Goal: Task Accomplishment & Management: Manage account settings

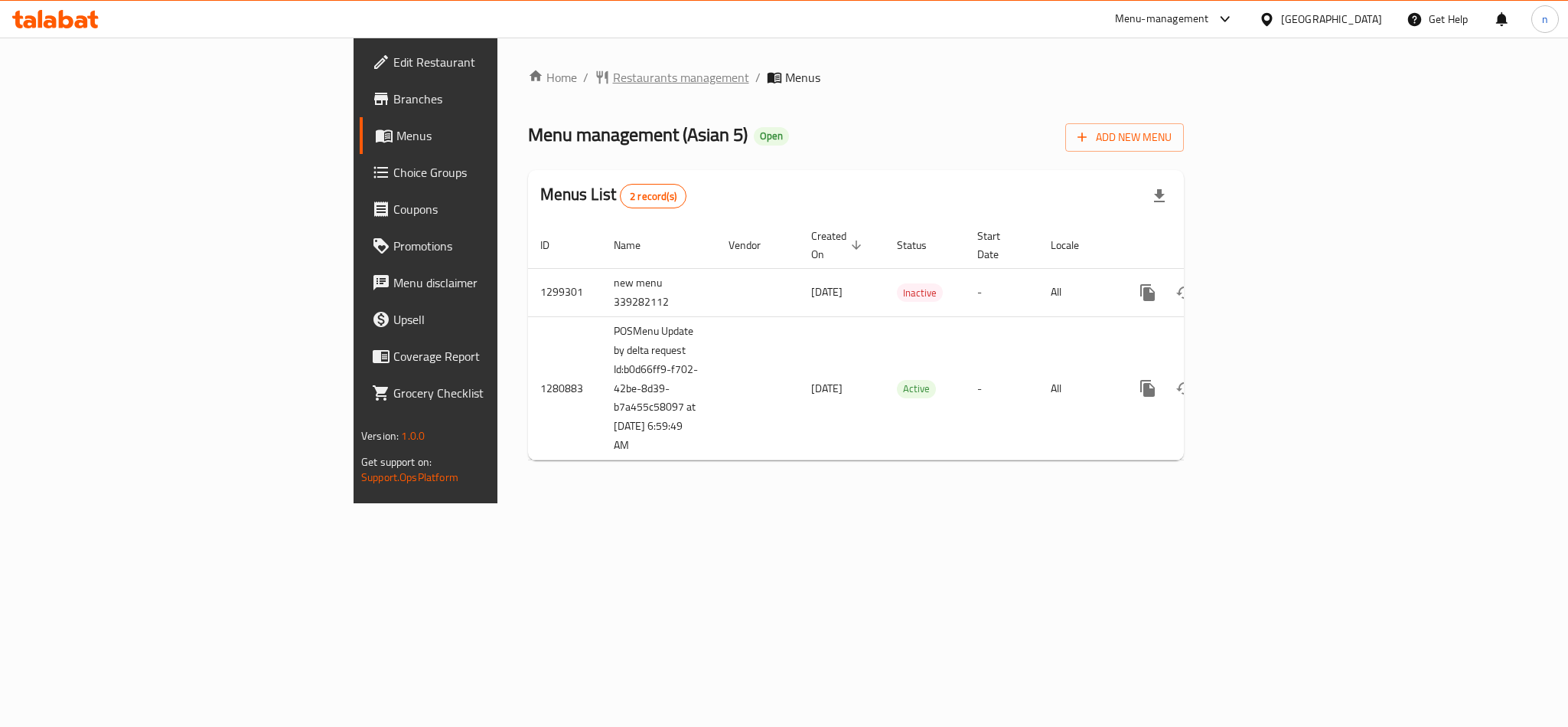
click at [613, 81] on span "Restaurants management" at bounding box center [682, 77] width 137 height 19
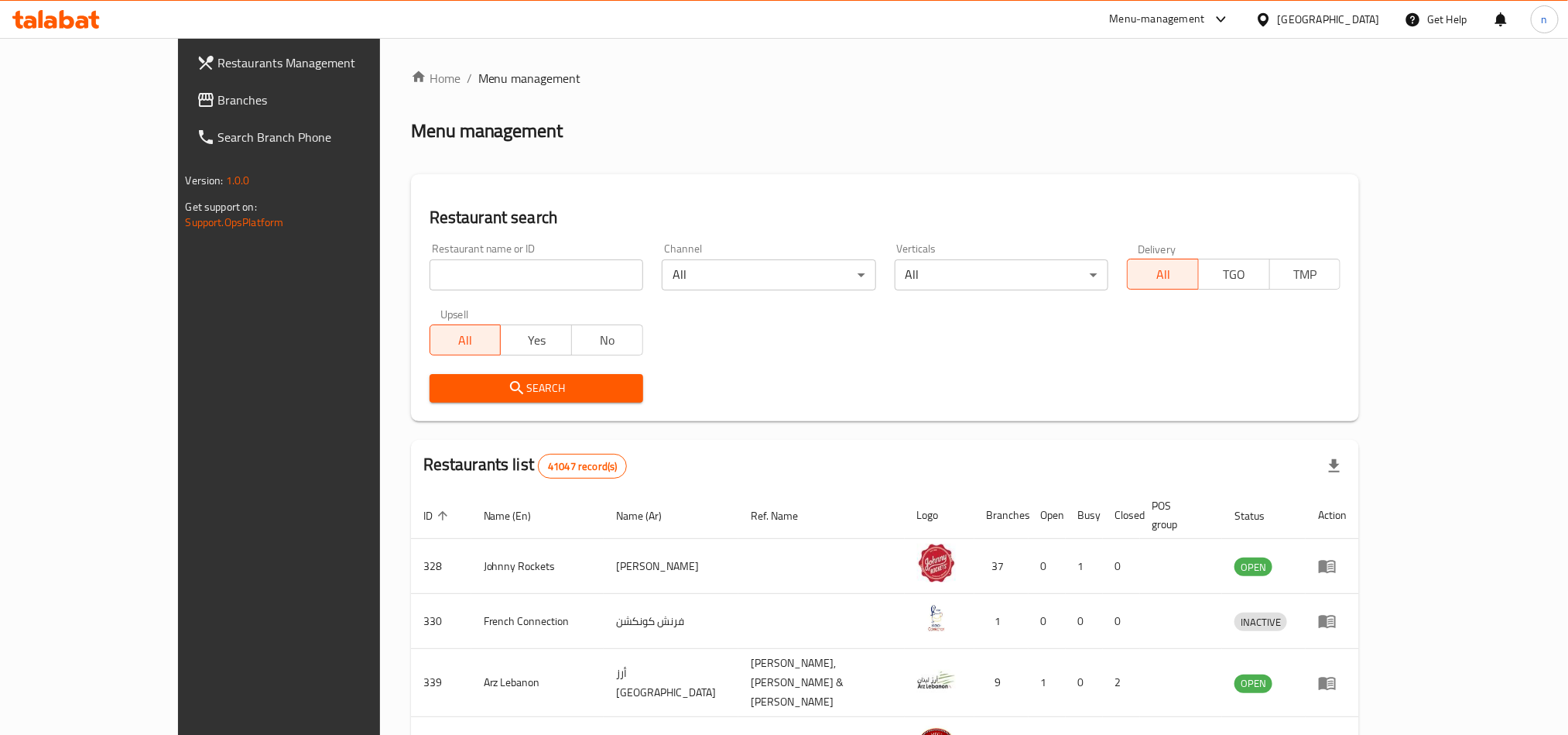
click at [430, 277] on input "search" at bounding box center [537, 275] width 214 height 31
paste input "693935"
type input "693935"
click button "Search" at bounding box center [537, 389] width 214 height 29
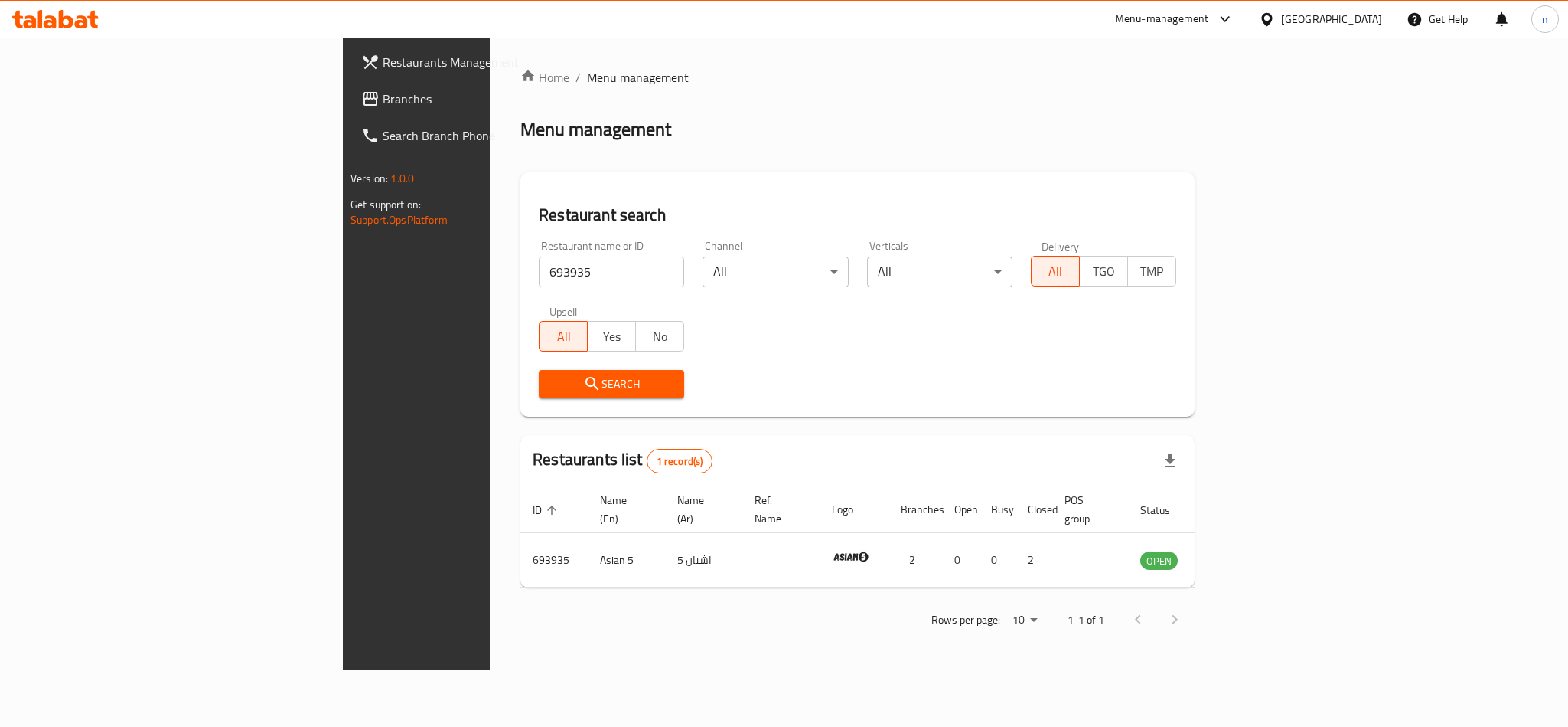
click at [1350, 21] on div "[GEOGRAPHIC_DATA]" at bounding box center [1332, 19] width 101 height 17
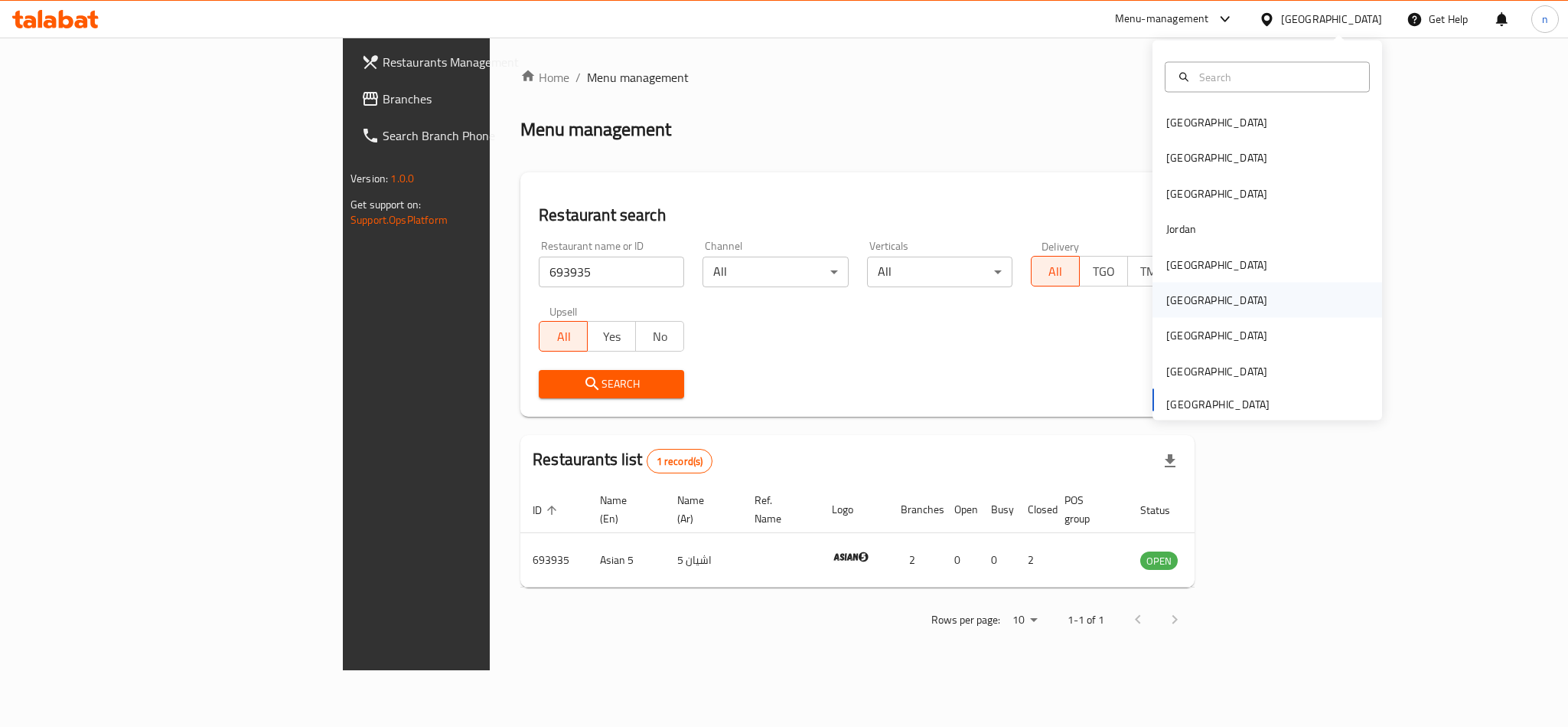
click at [1166, 301] on div "[GEOGRAPHIC_DATA]" at bounding box center [1217, 300] width 101 height 17
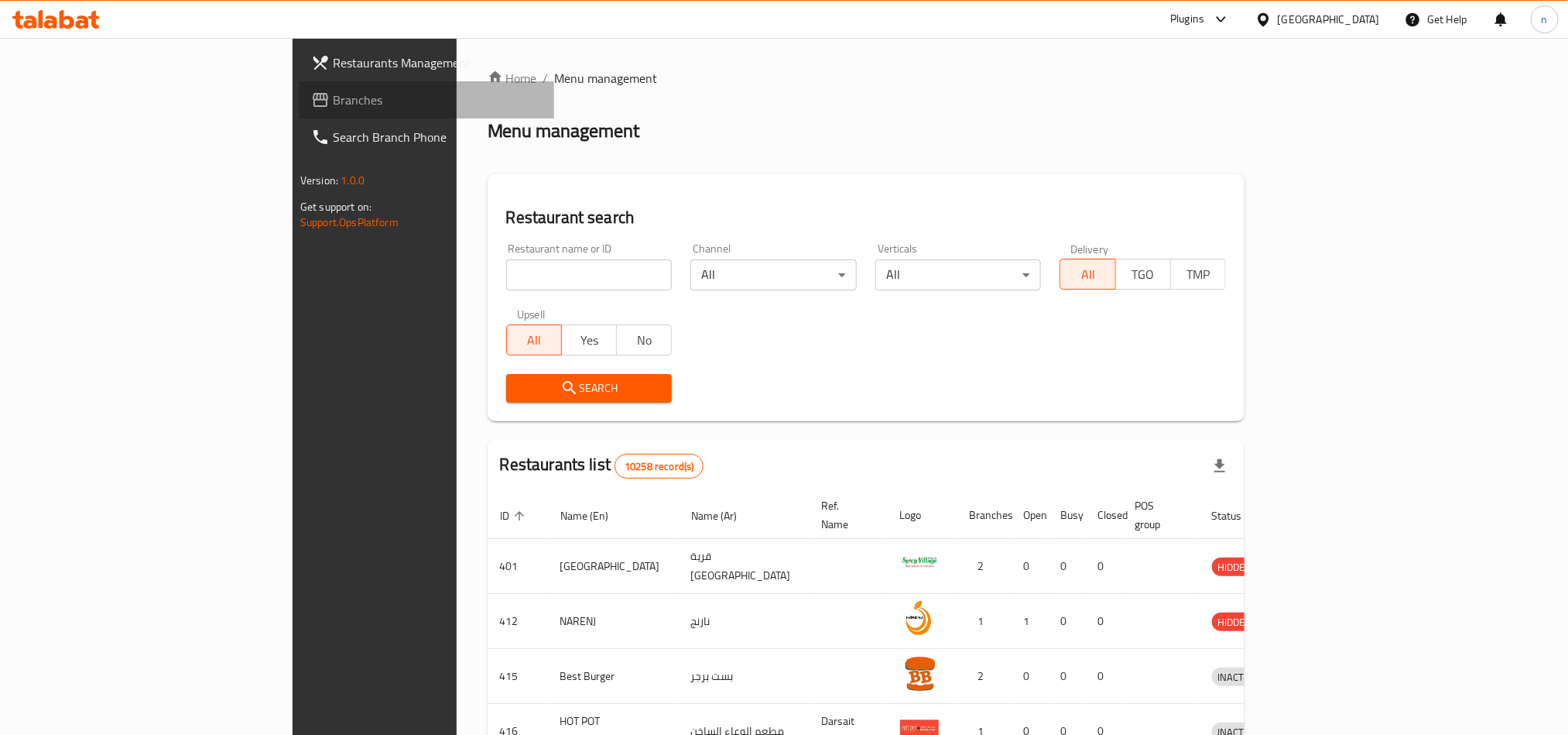
click at [299, 112] on link "Branches" at bounding box center [426, 100] width 256 height 37
